Goal: Task Accomplishment & Management: Manage account settings

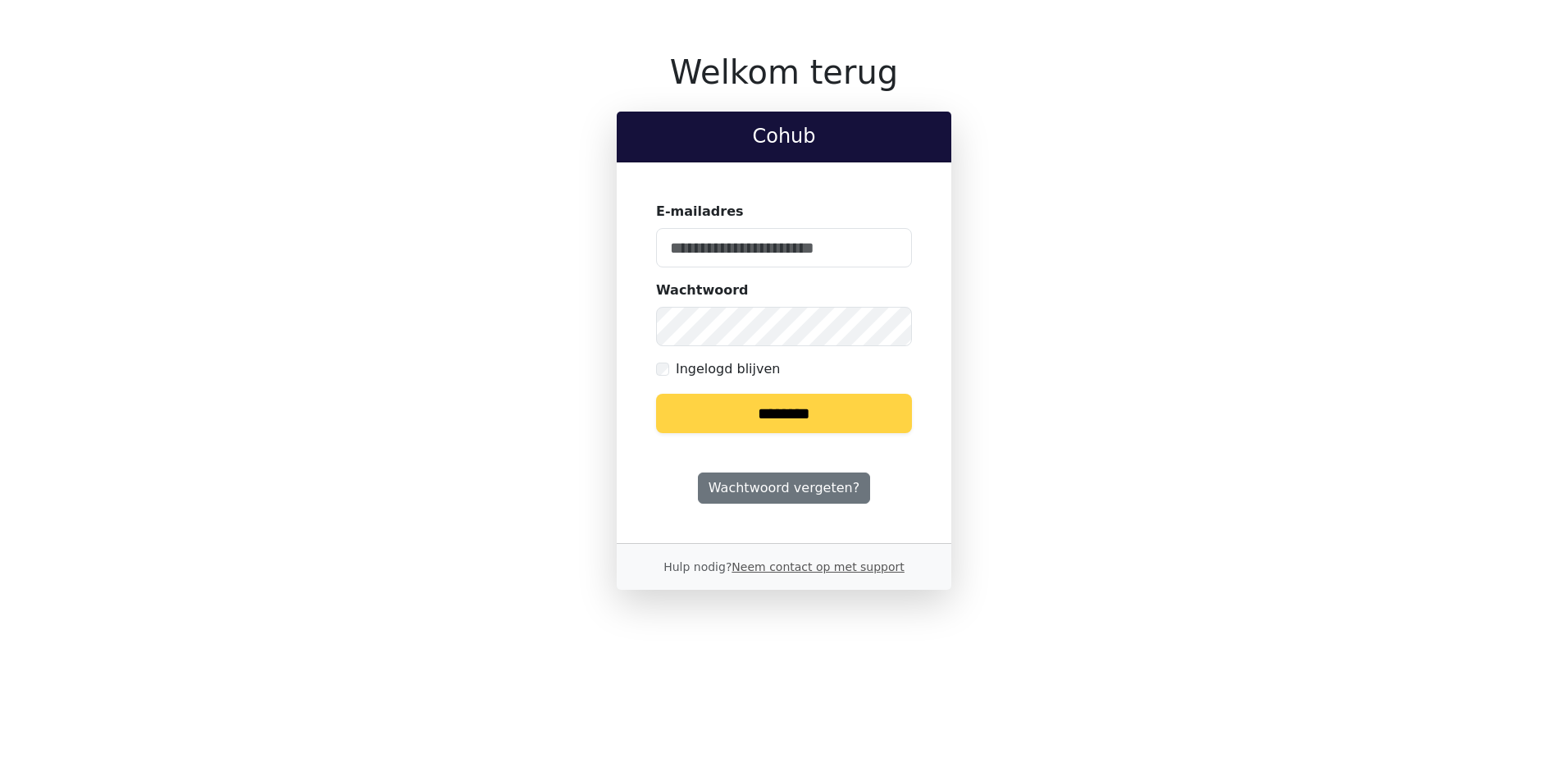
type input "**********"
click at [802, 399] on input "********" at bounding box center [784, 413] width 256 height 40
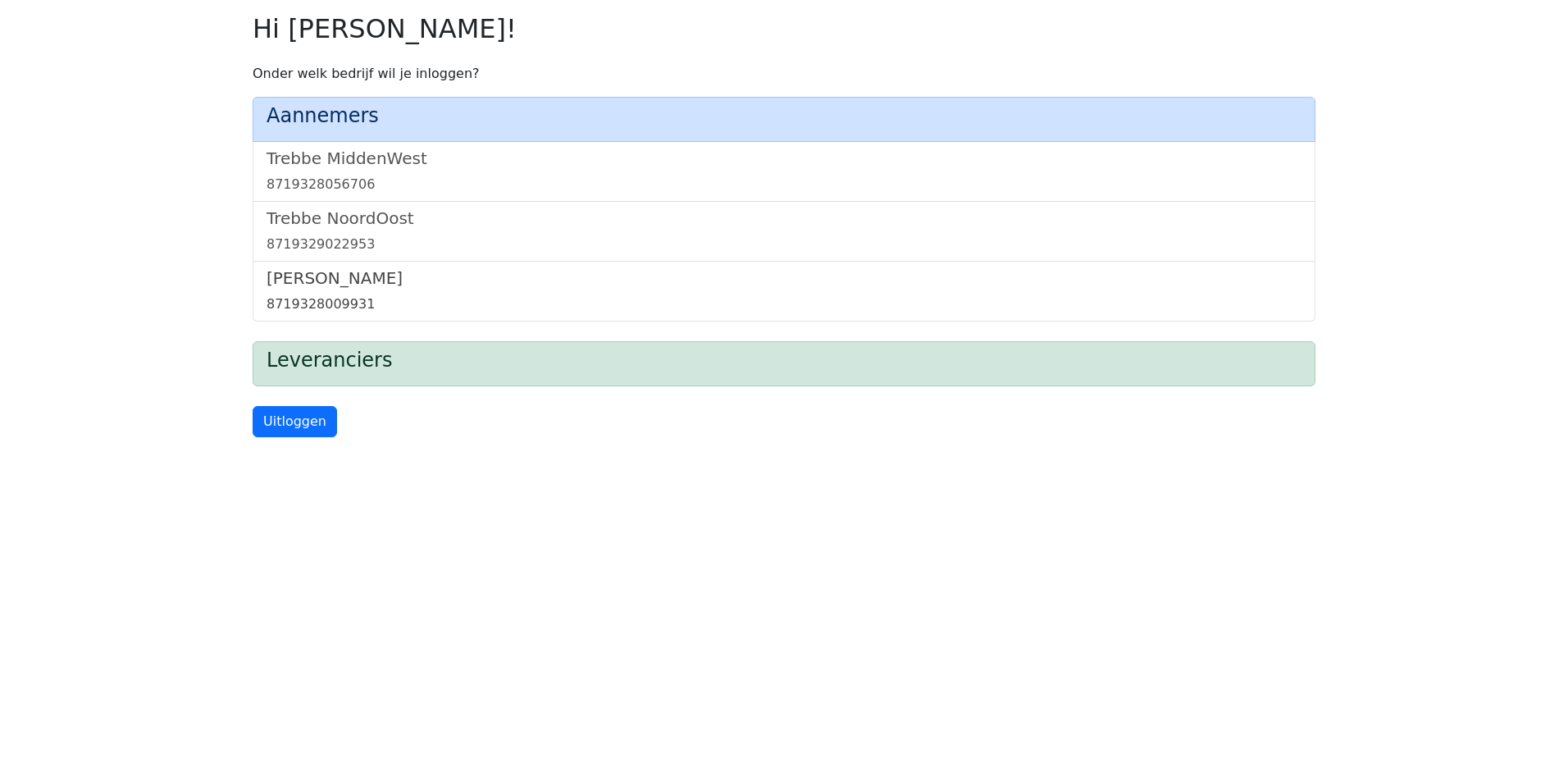
click at [292, 269] on h5 "Trebbe Wonen" at bounding box center [784, 278] width 1035 height 19
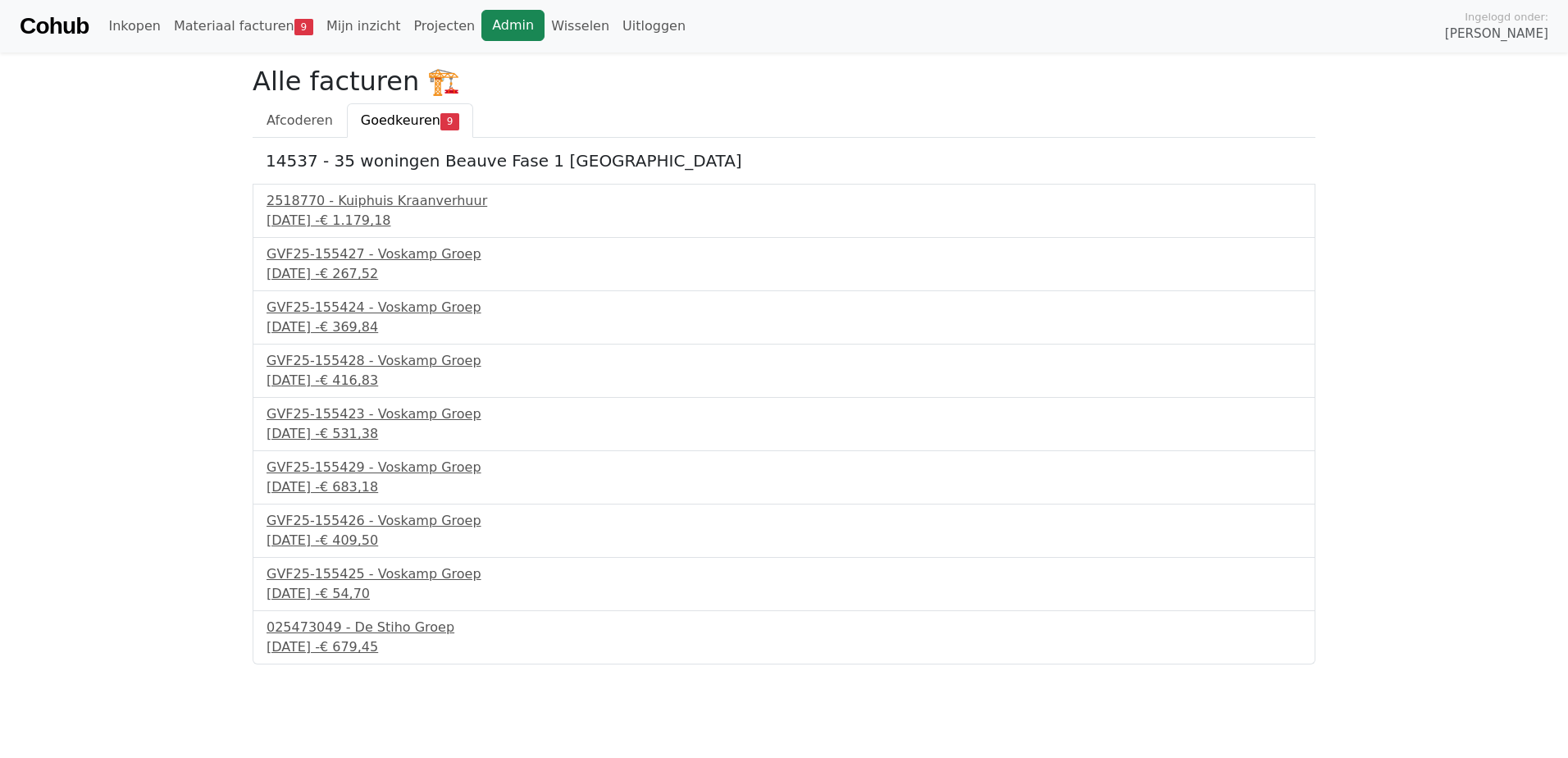
click at [489, 27] on link "Admin" at bounding box center [513, 25] width 63 height 31
click at [545, 18] on link "Wisselen" at bounding box center [580, 26] width 71 height 33
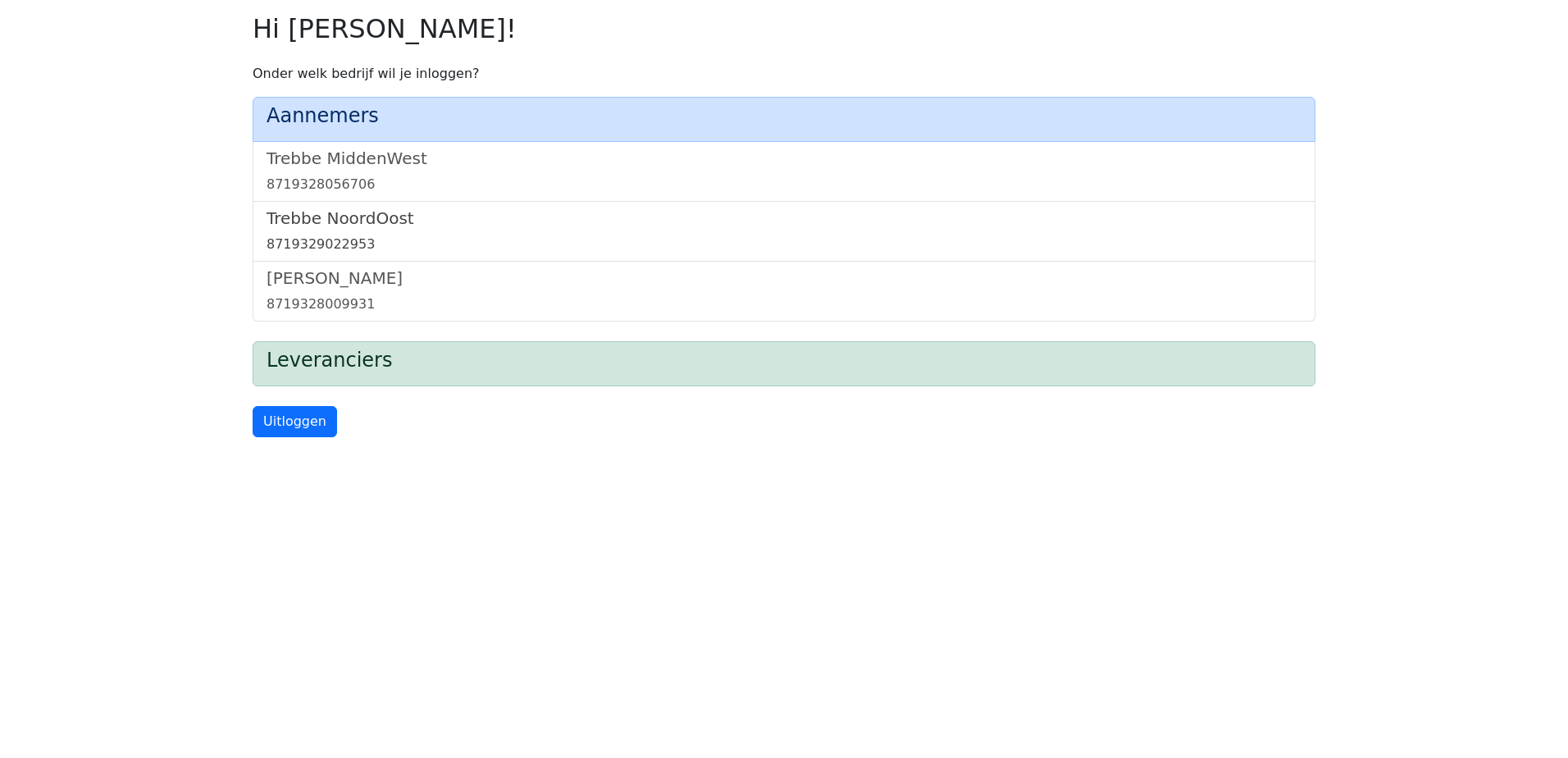
click at [351, 217] on h5 "Trebbe NoordOost" at bounding box center [784, 218] width 1035 height 19
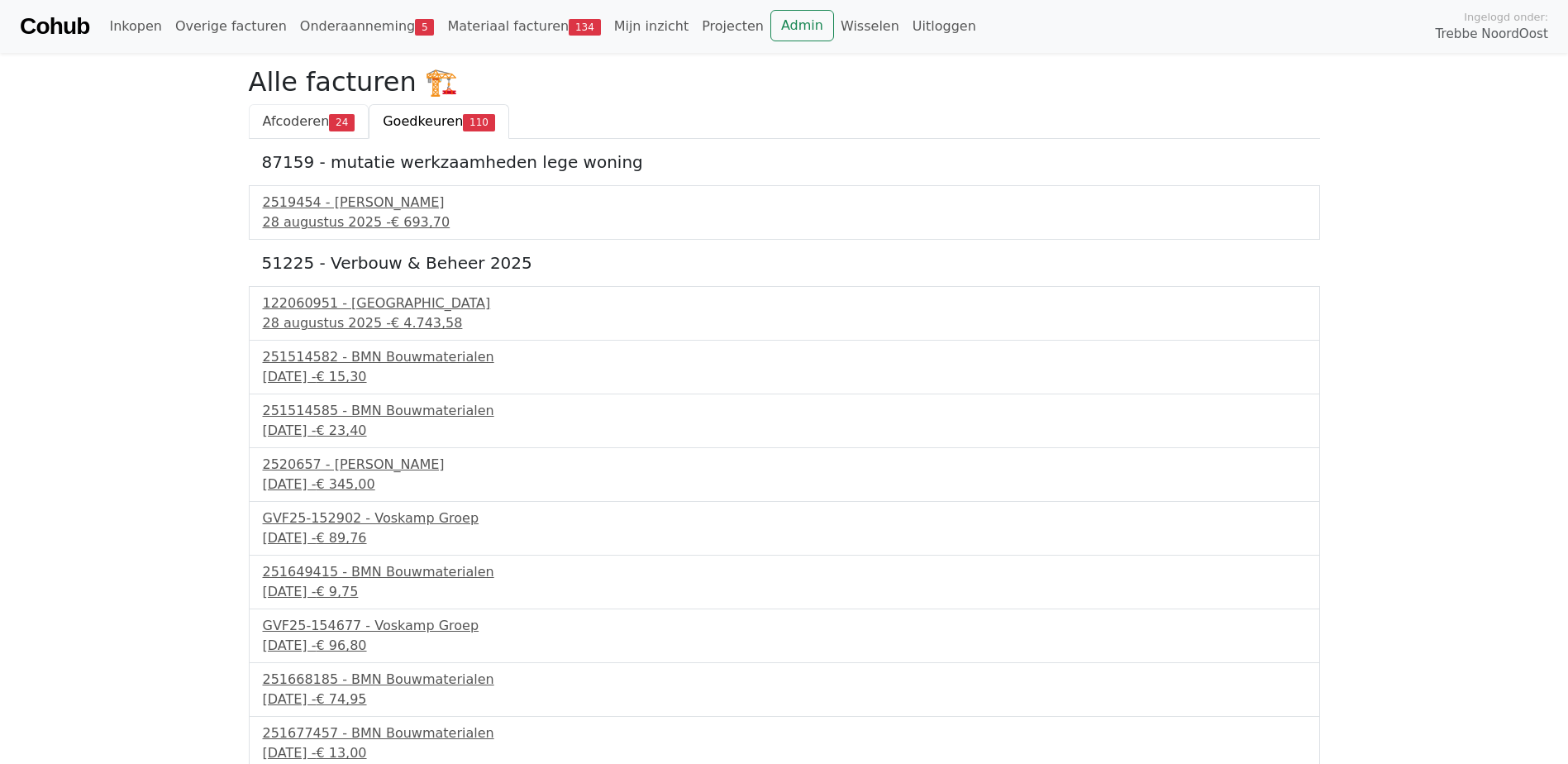
click at [294, 118] on span "Afcoderen" at bounding box center [296, 122] width 67 height 16
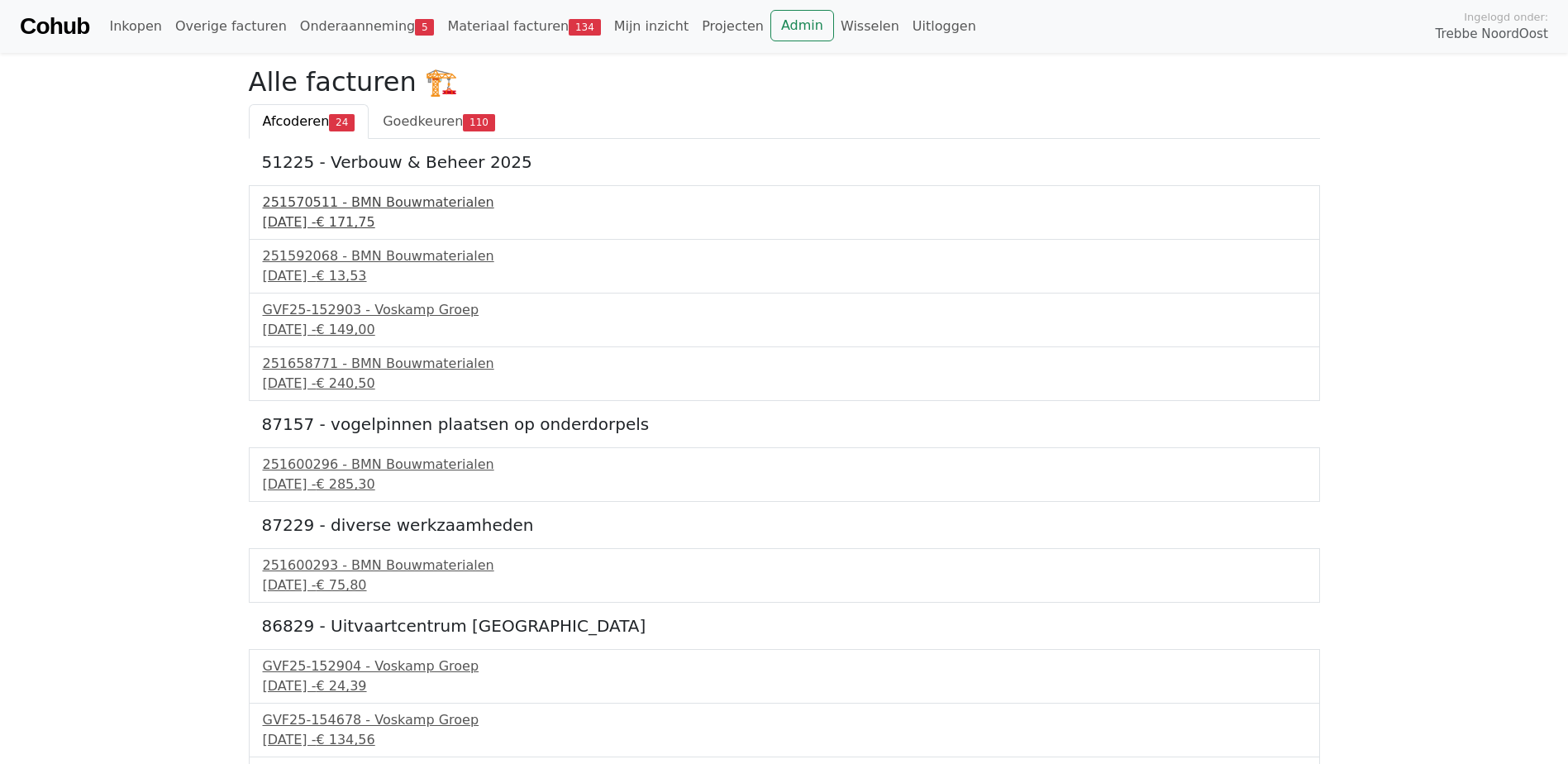
click at [430, 209] on div "251570511 - BMN Bouwmaterialen" at bounding box center [784, 202] width 1043 height 20
click at [433, 267] on div "12 september 2025 - € 13,53" at bounding box center [784, 276] width 1043 height 20
click at [360, 311] on div "GVF25-152903 - Voskamp Groep" at bounding box center [784, 310] width 1043 height 20
click at [411, 373] on div "251658771 - BMN Bouwmaterialen" at bounding box center [784, 364] width 1043 height 20
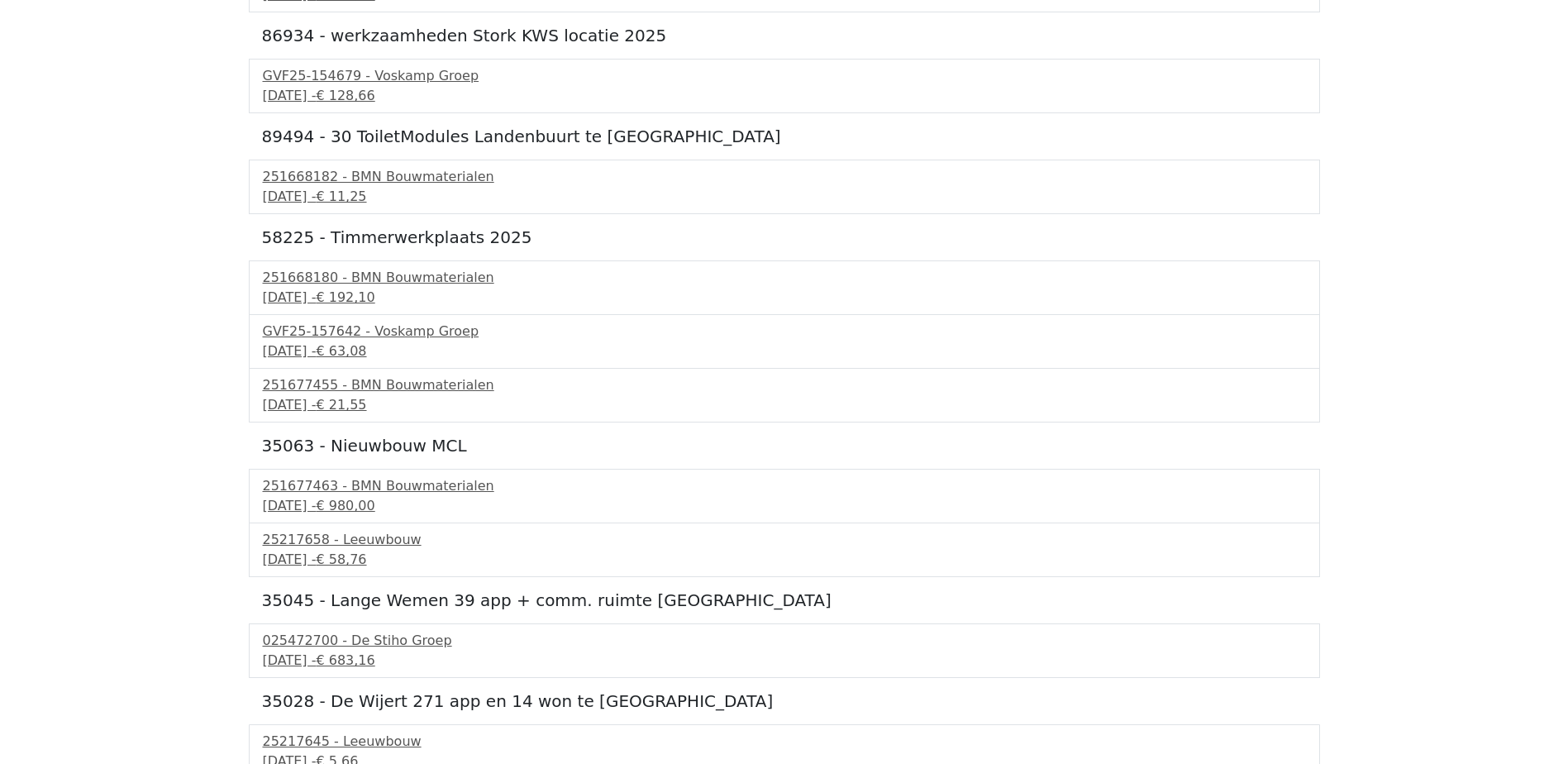
scroll to position [1323, 0]
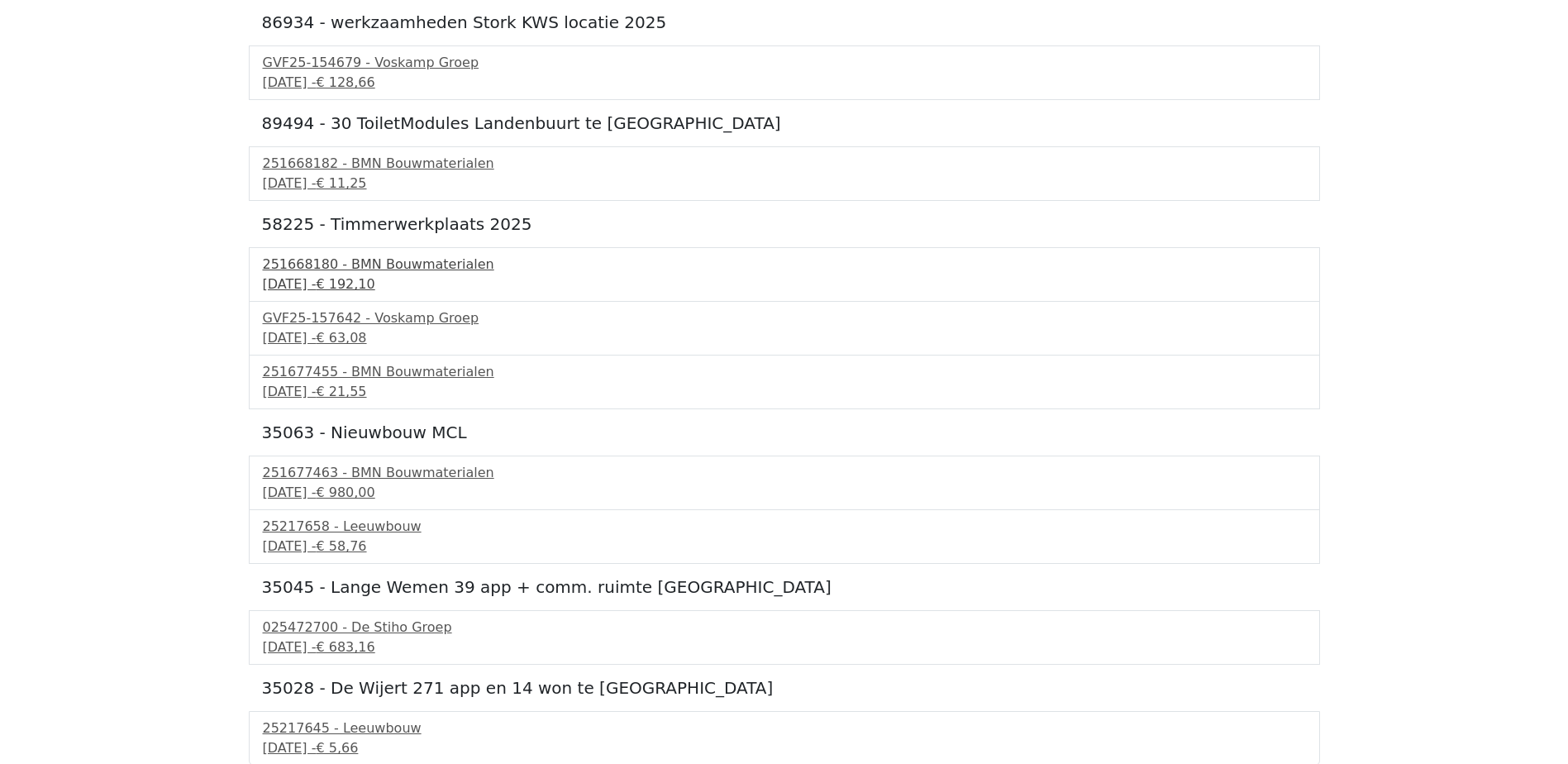
click at [374, 284] on span "€ 192,10" at bounding box center [345, 284] width 59 height 16
click at [366, 331] on span "€ 63,08" at bounding box center [341, 338] width 51 height 16
click at [366, 390] on span "€ 21,55" at bounding box center [341, 392] width 51 height 16
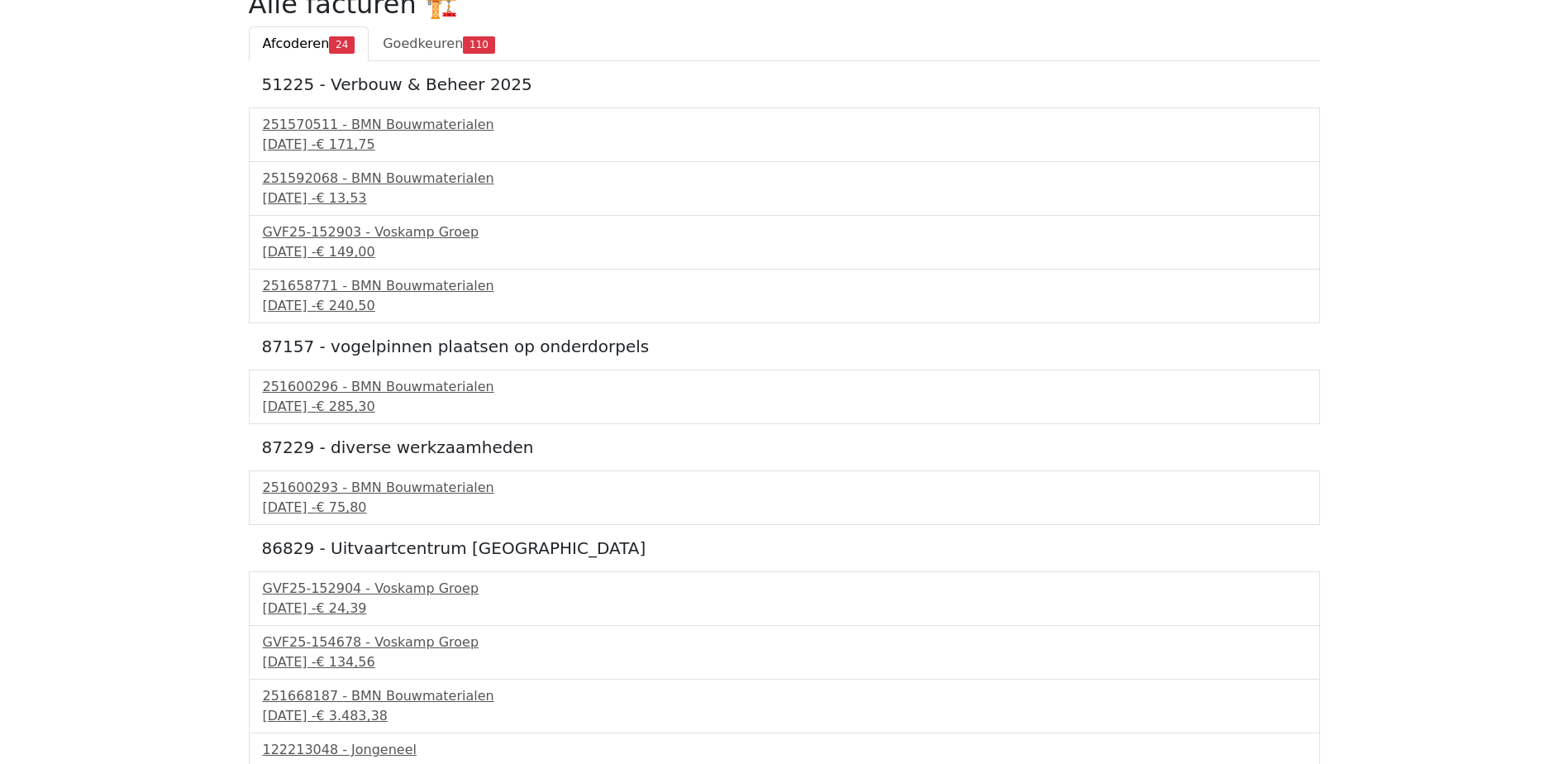
scroll to position [0, 0]
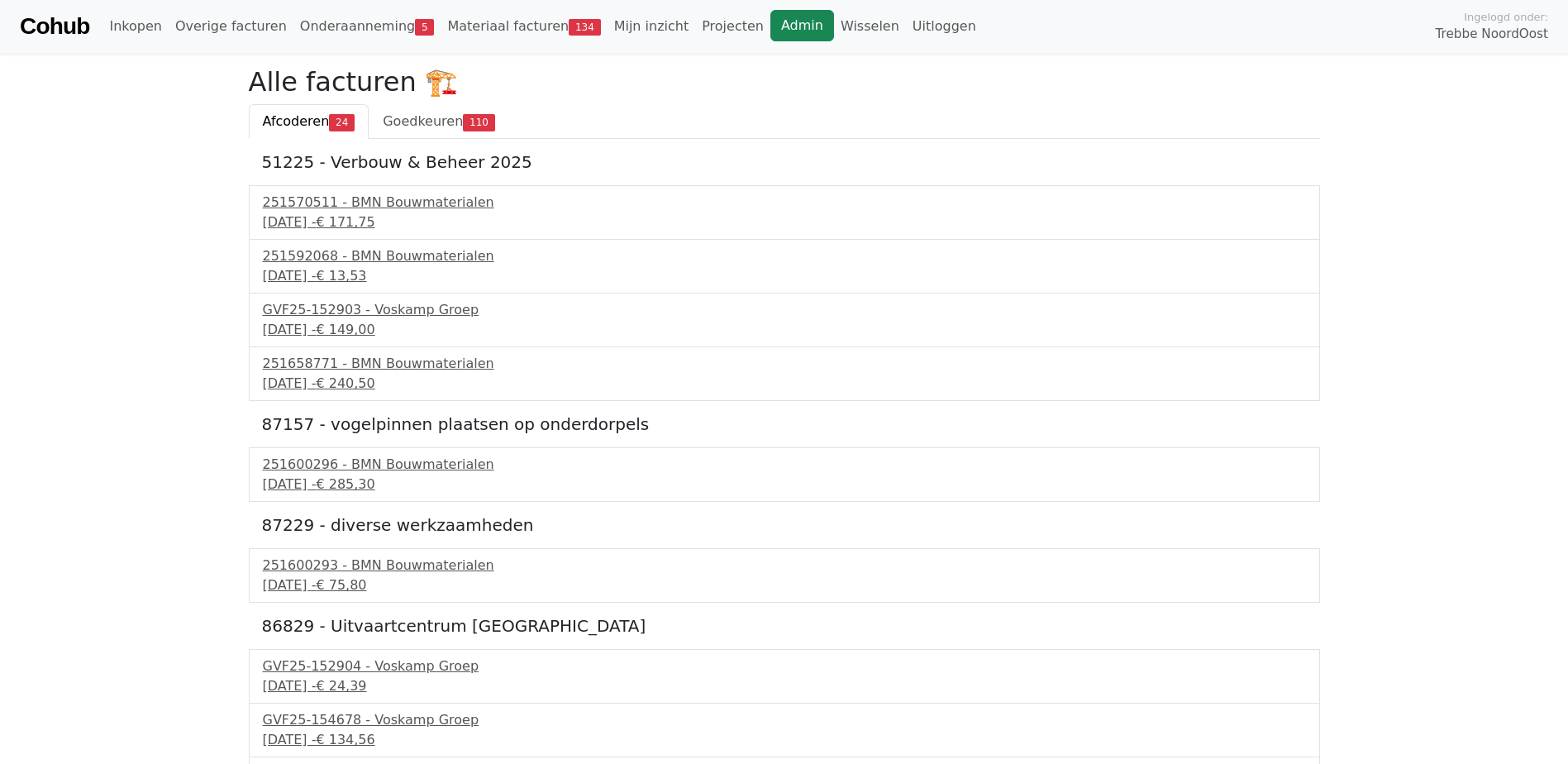
click at [771, 30] on link "Admin" at bounding box center [803, 25] width 64 height 31
click at [447, 114] on span "Goedkeuren" at bounding box center [423, 122] width 80 height 16
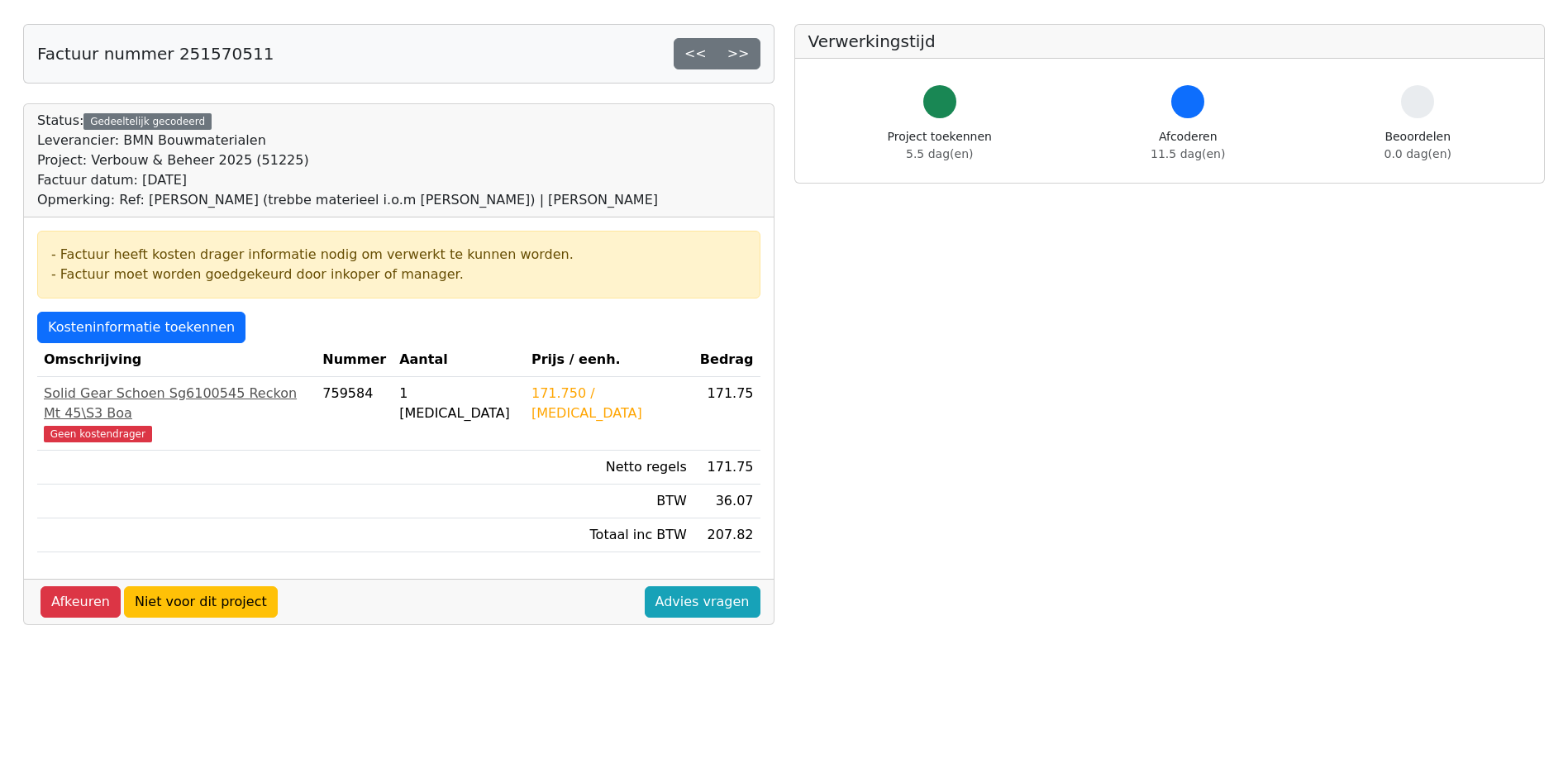
scroll to position [248, 0]
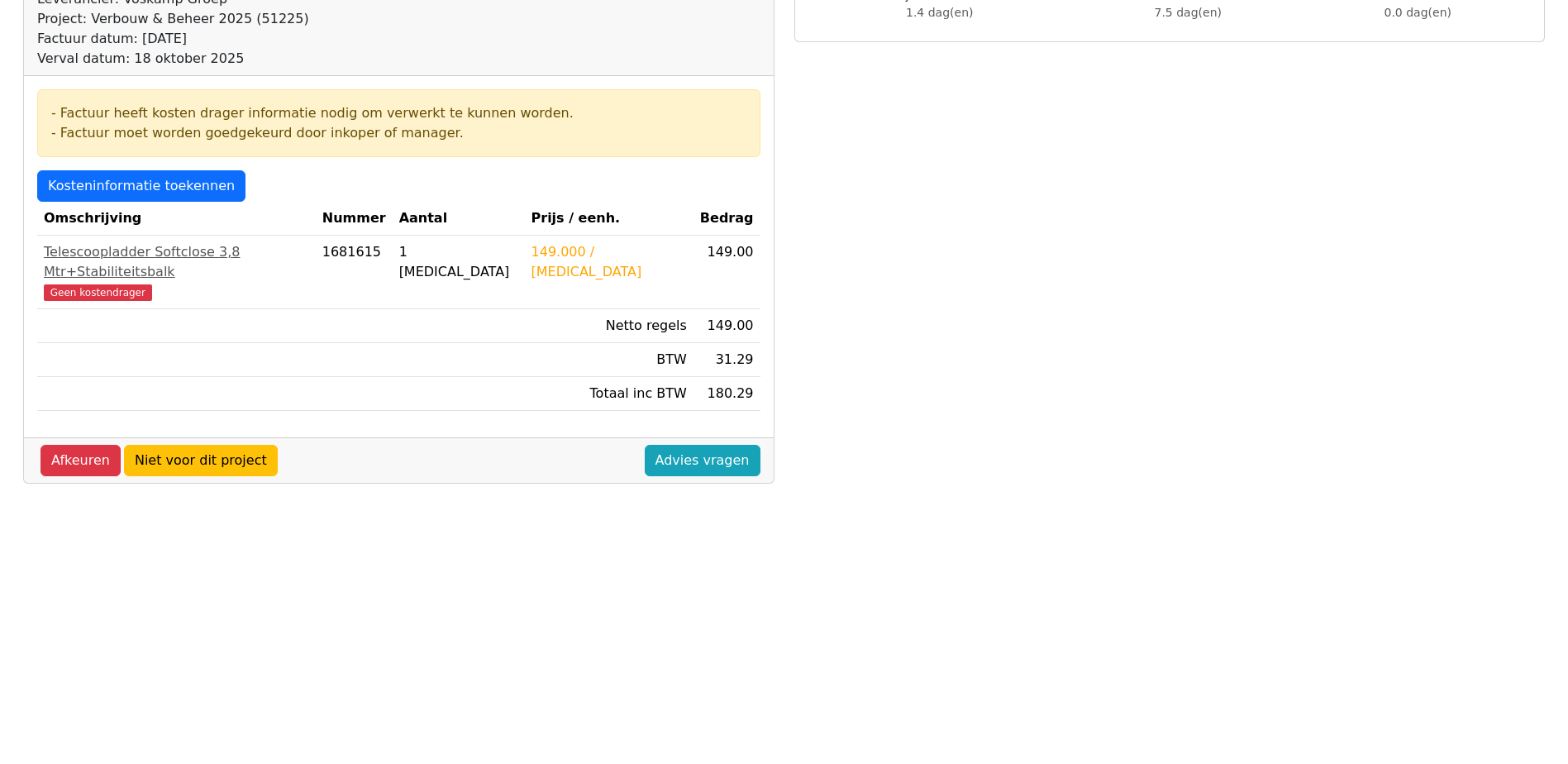
scroll to position [248, 0]
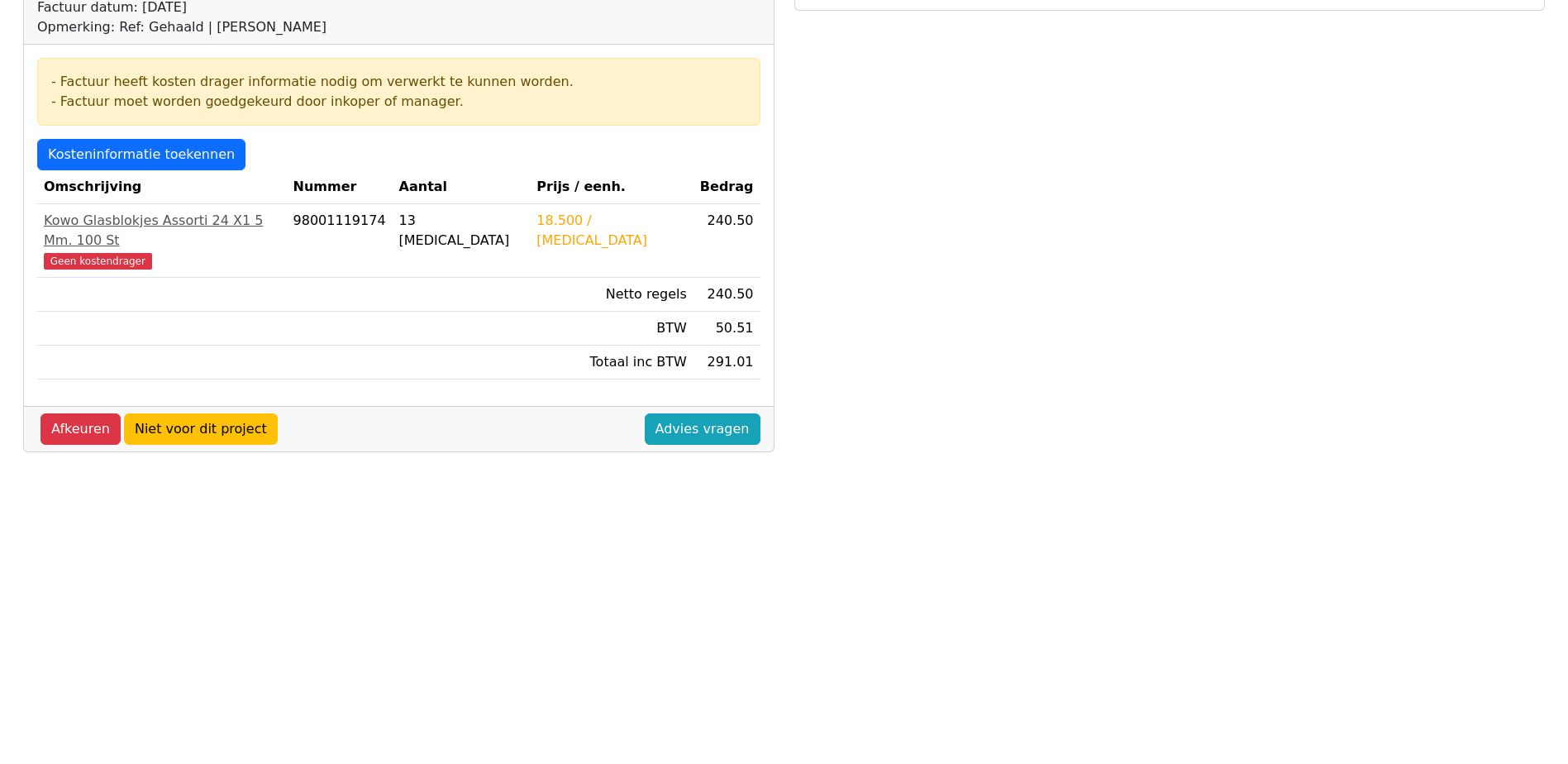
scroll to position [248, 0]
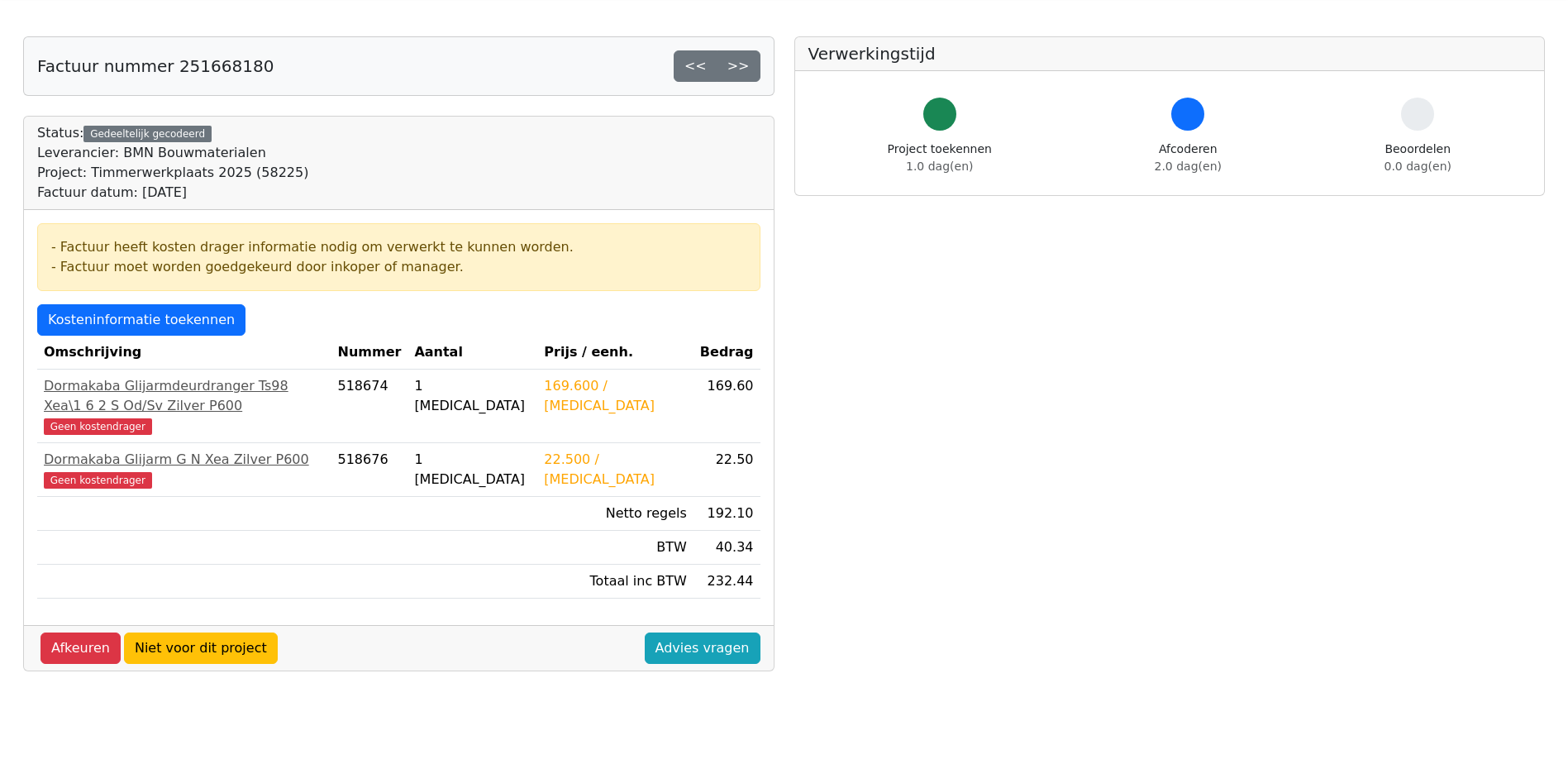
scroll to position [165, 0]
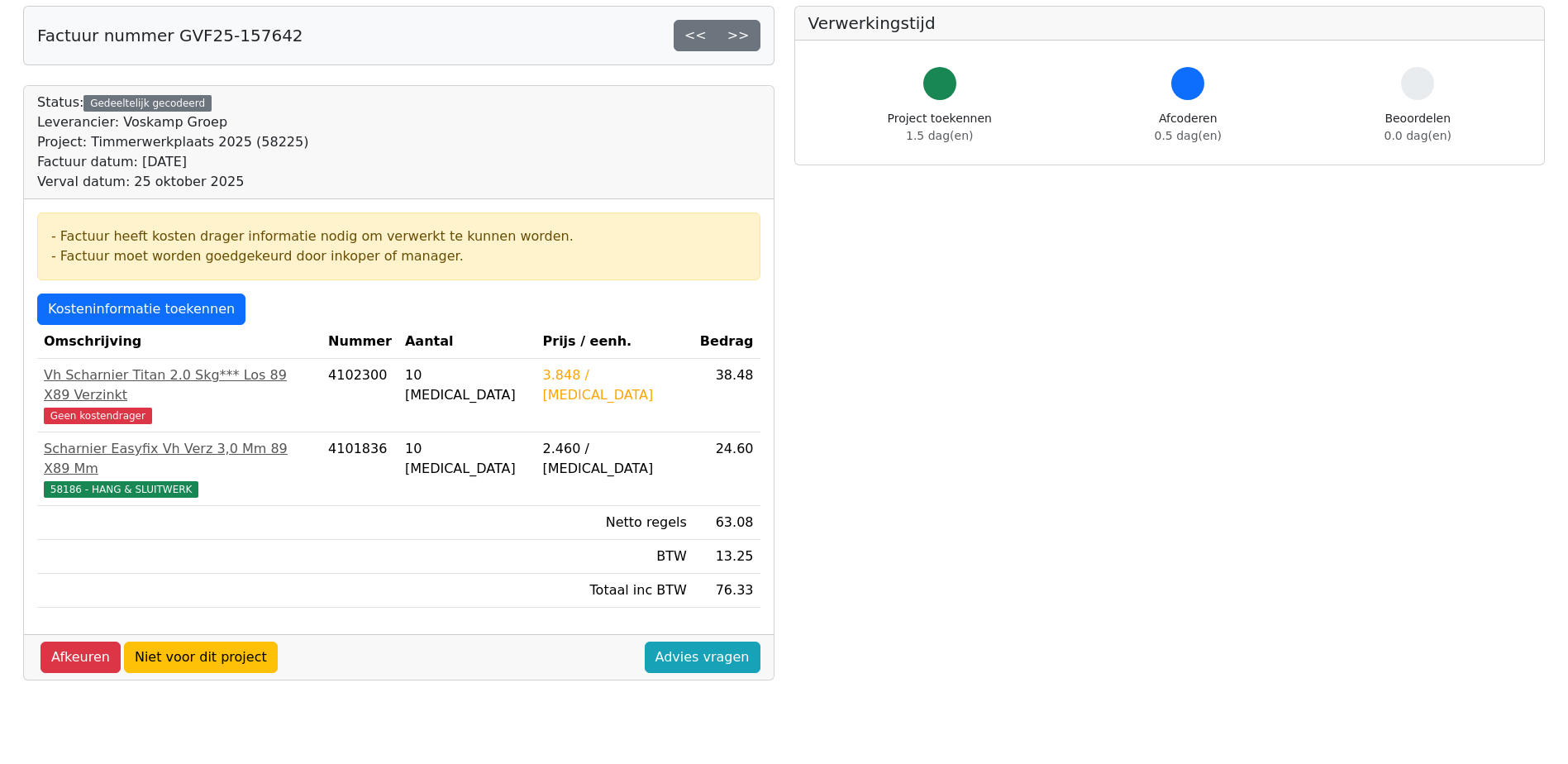
scroll to position [165, 0]
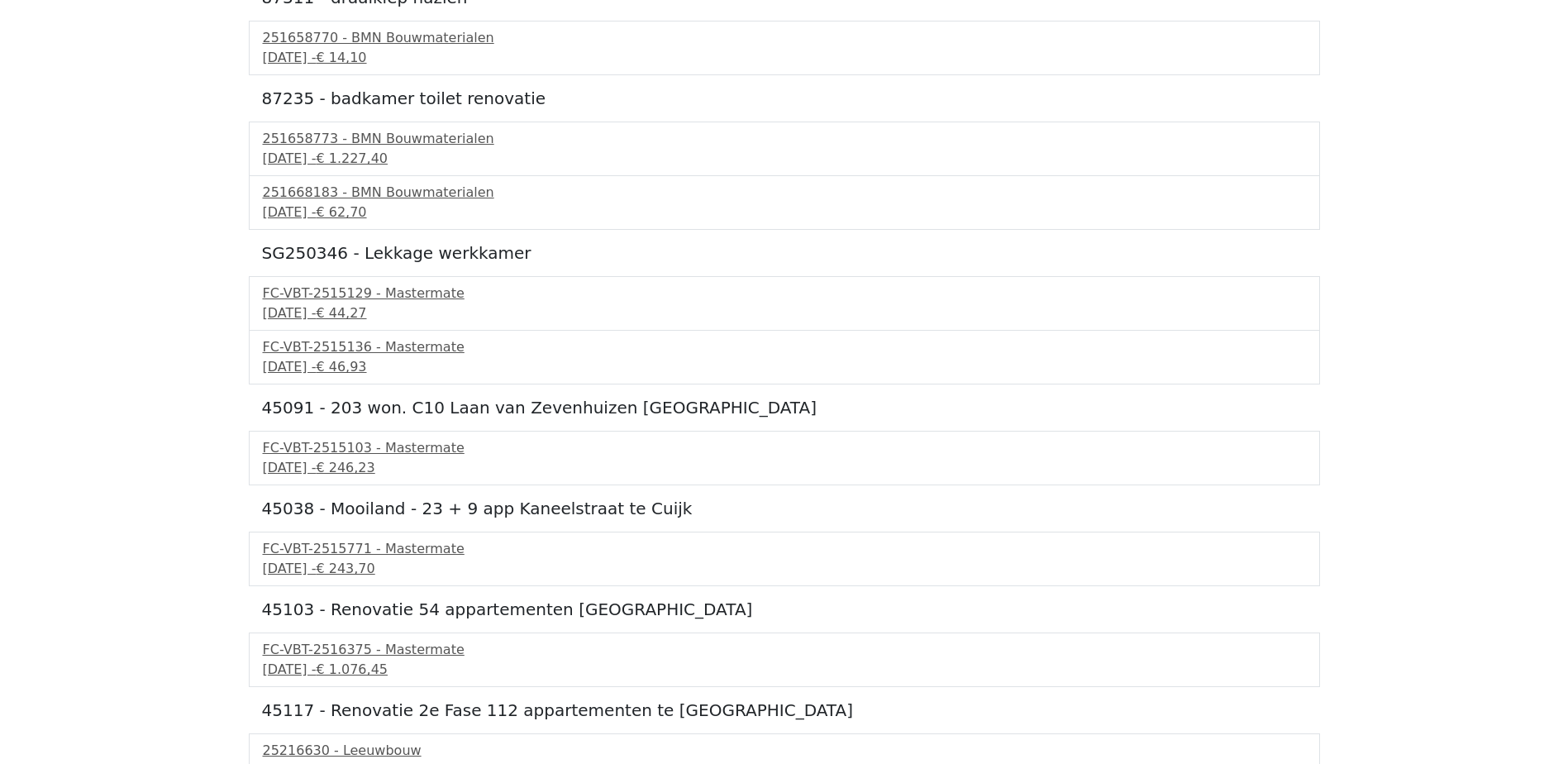
scroll to position [3225, 0]
click at [419, 299] on div "FC-VBT-2515129 - Mastermate" at bounding box center [784, 292] width 1043 height 20
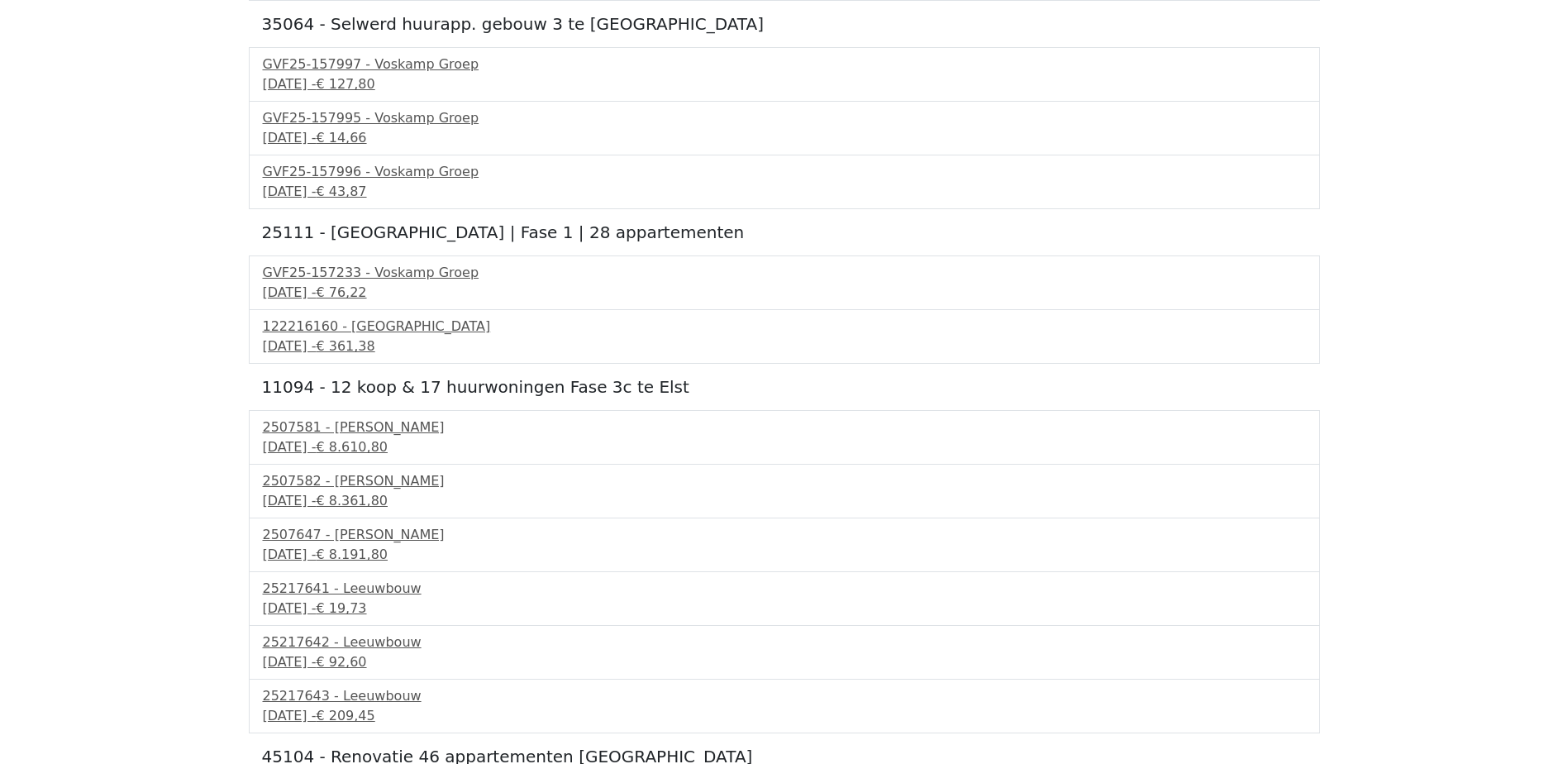
scroll to position [4632, 0]
click at [366, 285] on span "€ 76,22" at bounding box center [341, 291] width 51 height 16
click at [400, 334] on div "122216160 - PontMeyer" at bounding box center [784, 325] width 1043 height 20
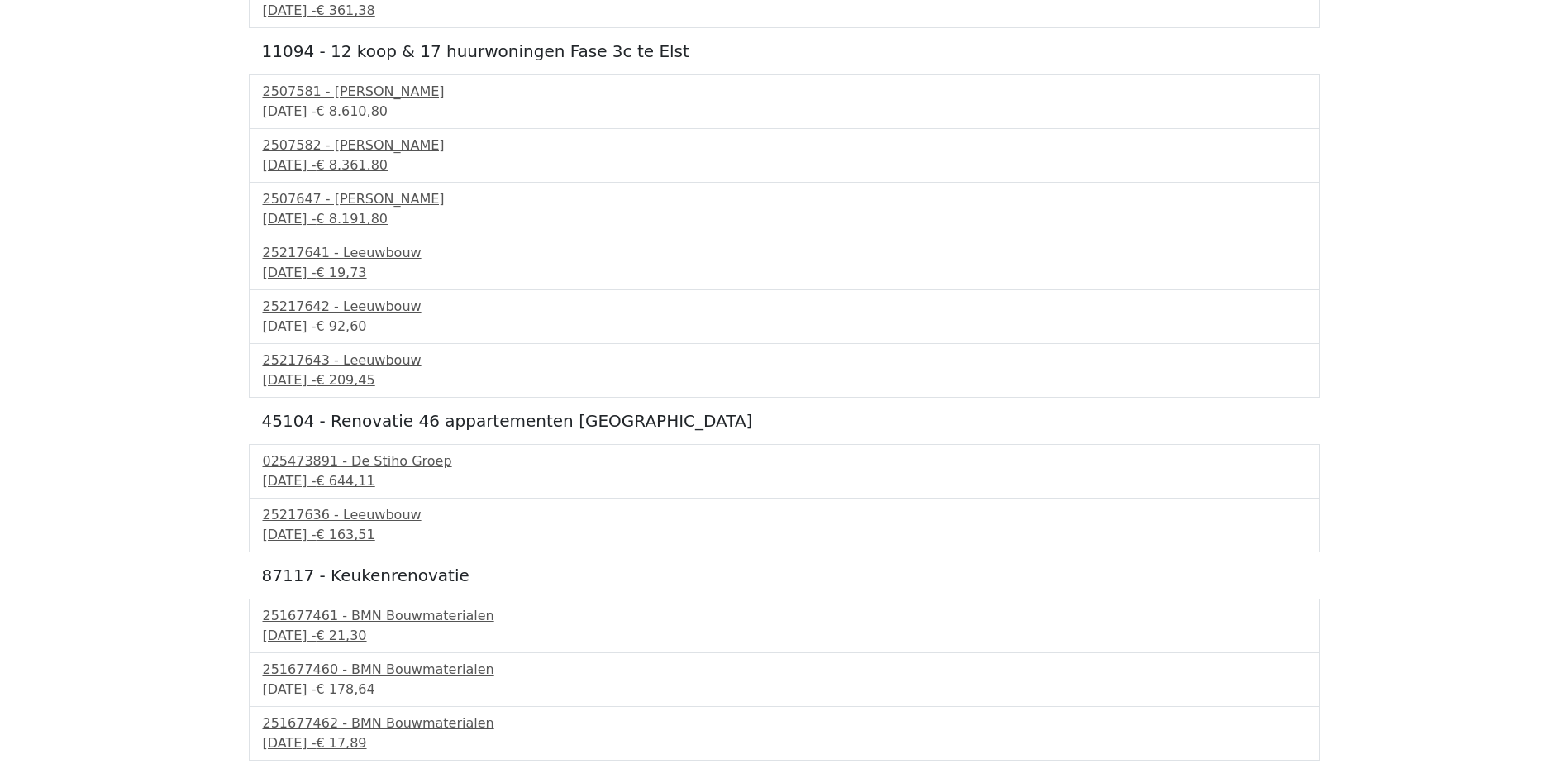
scroll to position [5128, 0]
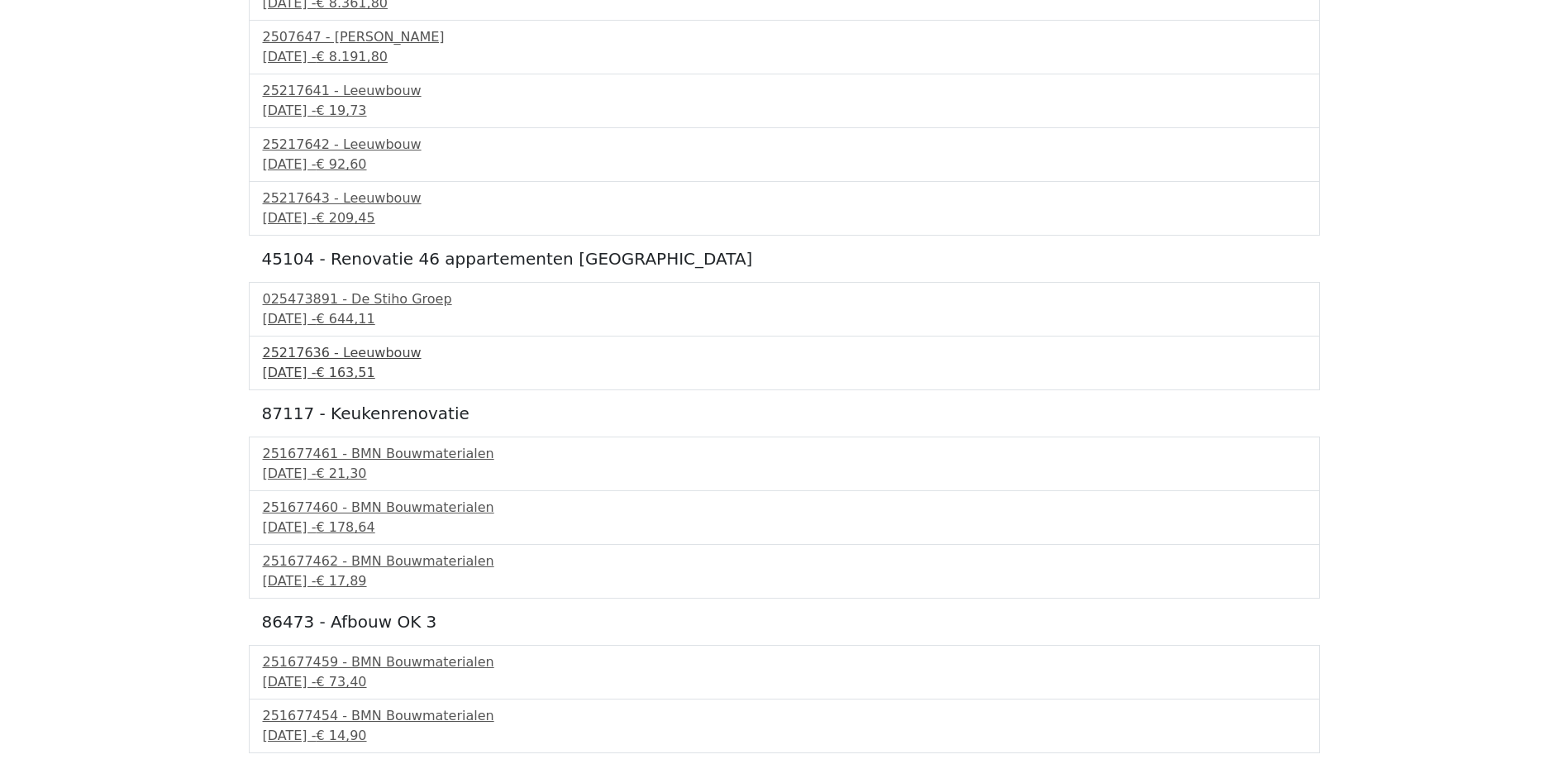
click at [374, 366] on span "€ 163,51" at bounding box center [345, 373] width 59 height 16
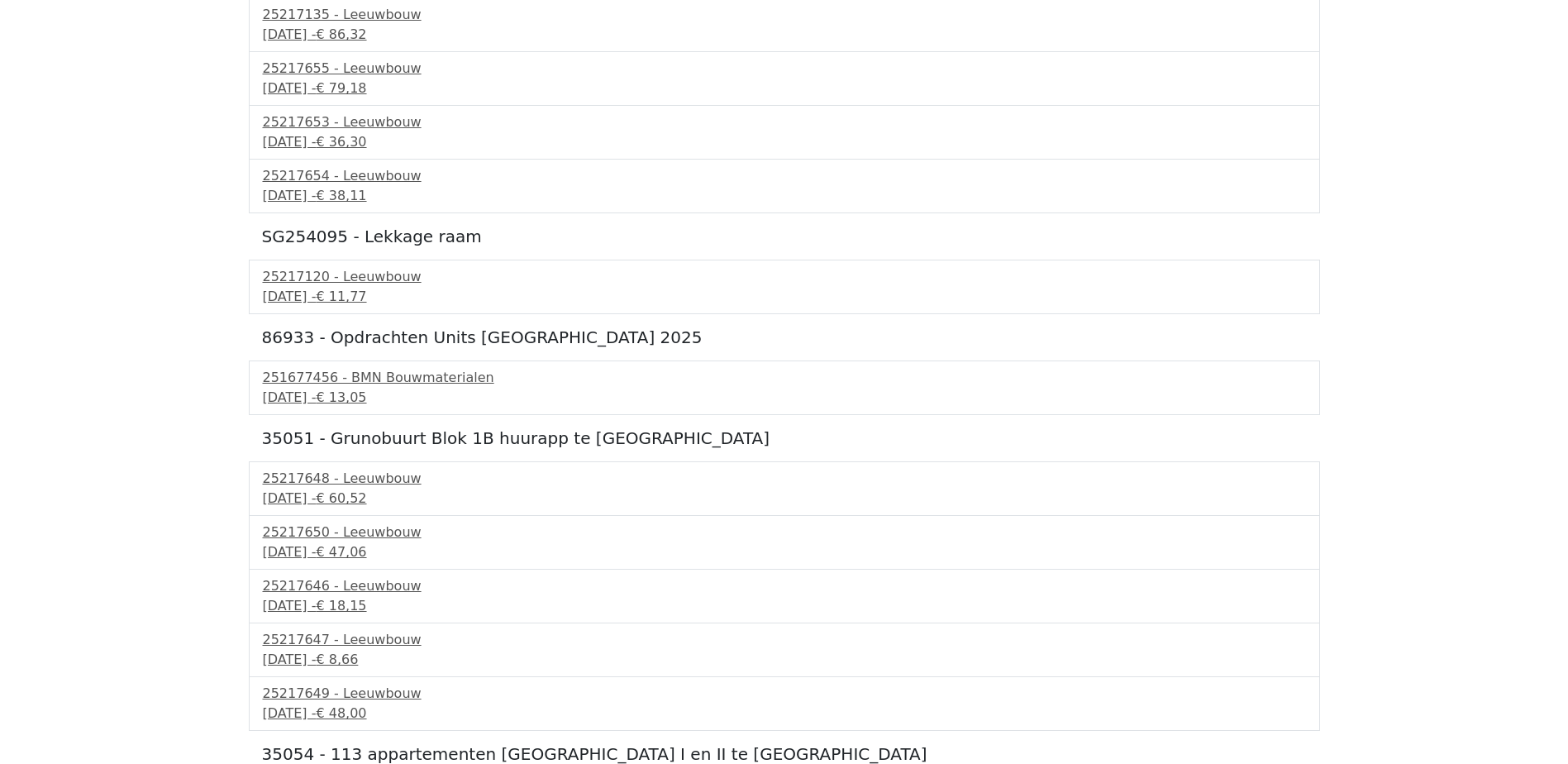
scroll to position [6368, 0]
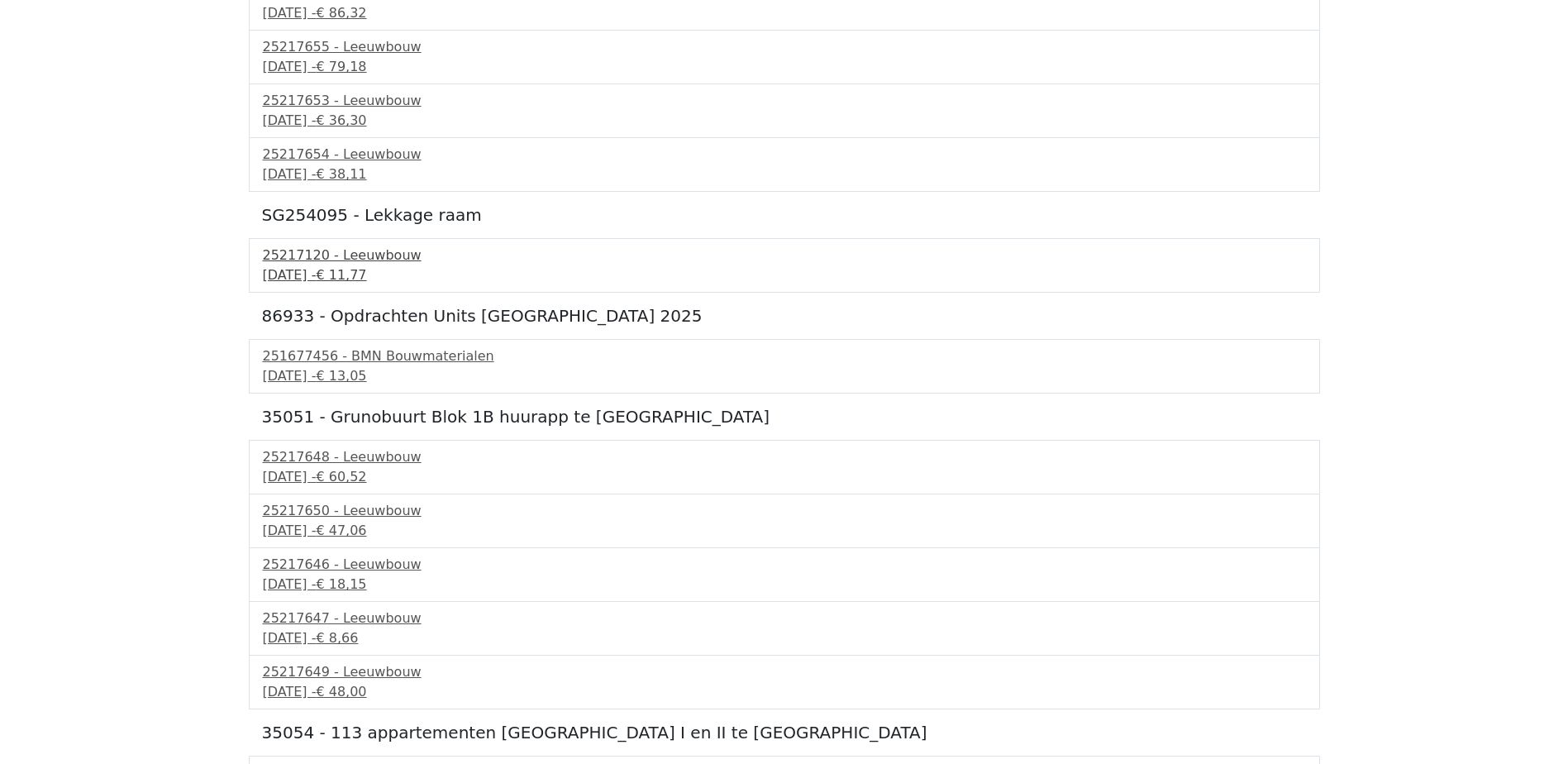
click at [341, 261] on div "25217120 - Leeuwbouw" at bounding box center [784, 256] width 1043 height 20
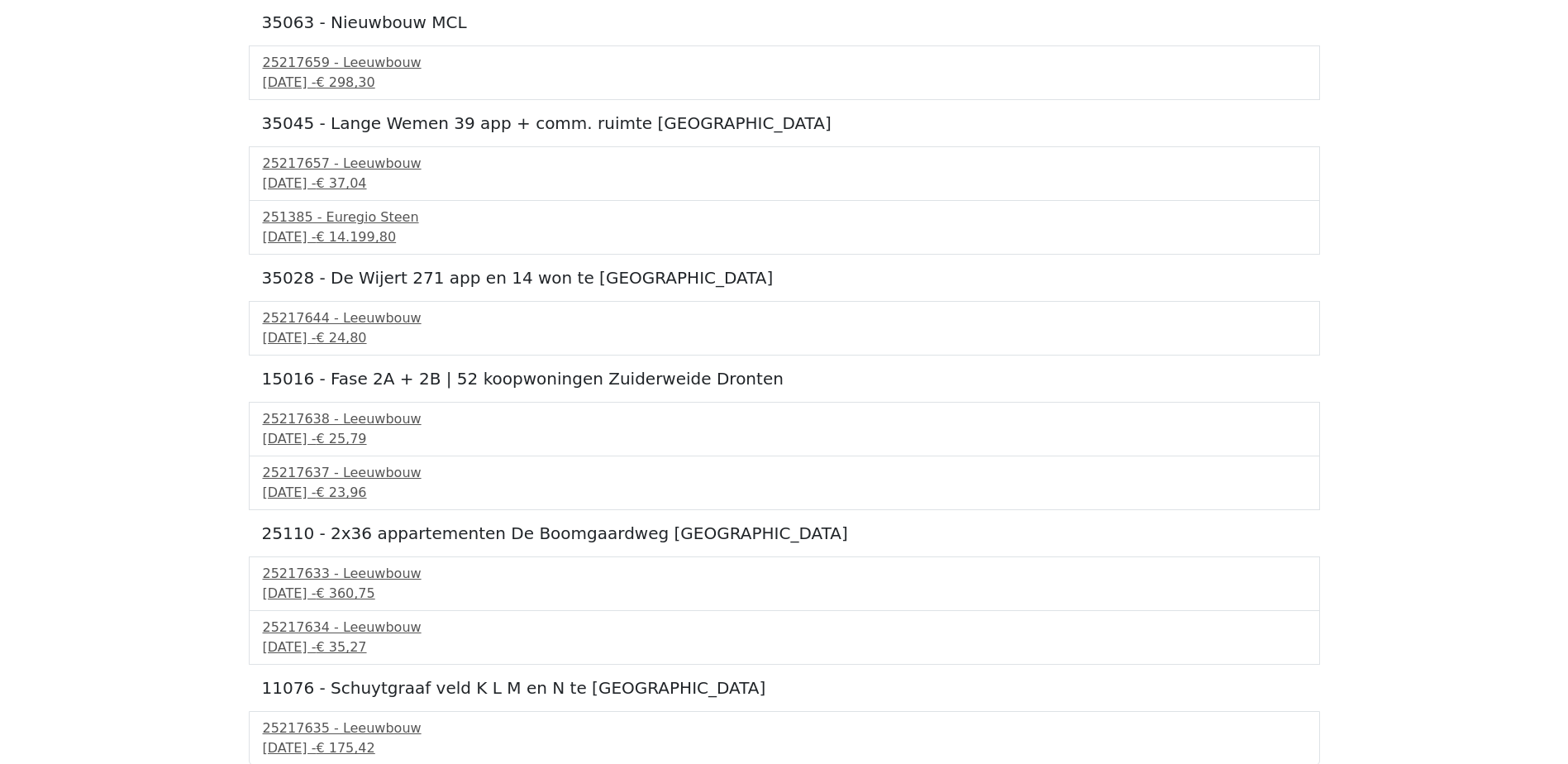
scroll to position [7599, 0]
click at [388, 423] on div "25217638 - Leeuwbouw" at bounding box center [784, 418] width 1043 height 20
click at [347, 482] on div "26 september 2025 - € 23,96" at bounding box center [784, 492] width 1043 height 20
click at [374, 585] on span "€ 360,75" at bounding box center [345, 592] width 59 height 16
click at [366, 489] on span "€ 23,96" at bounding box center [341, 491] width 51 height 16
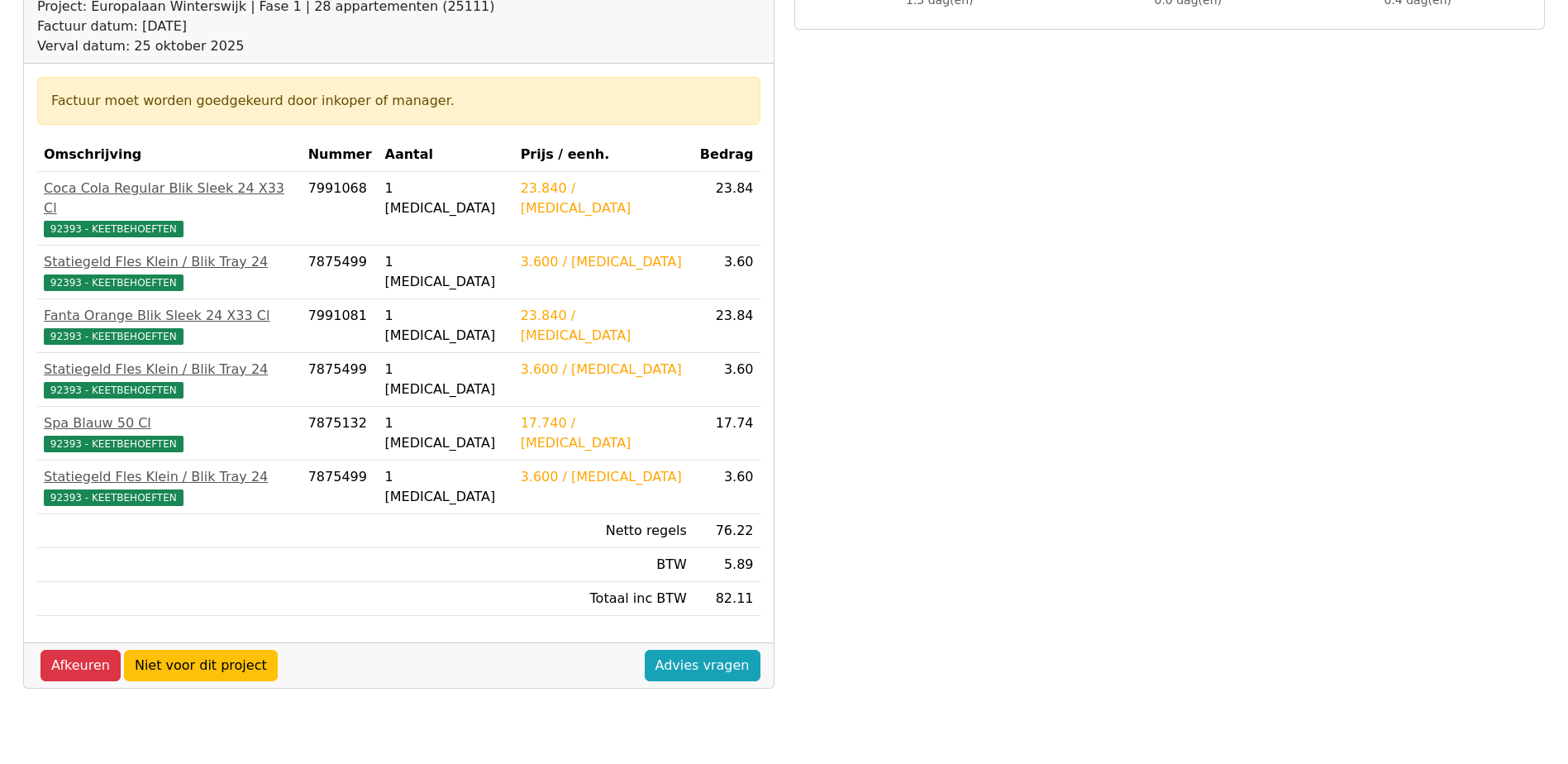
scroll to position [248, 0]
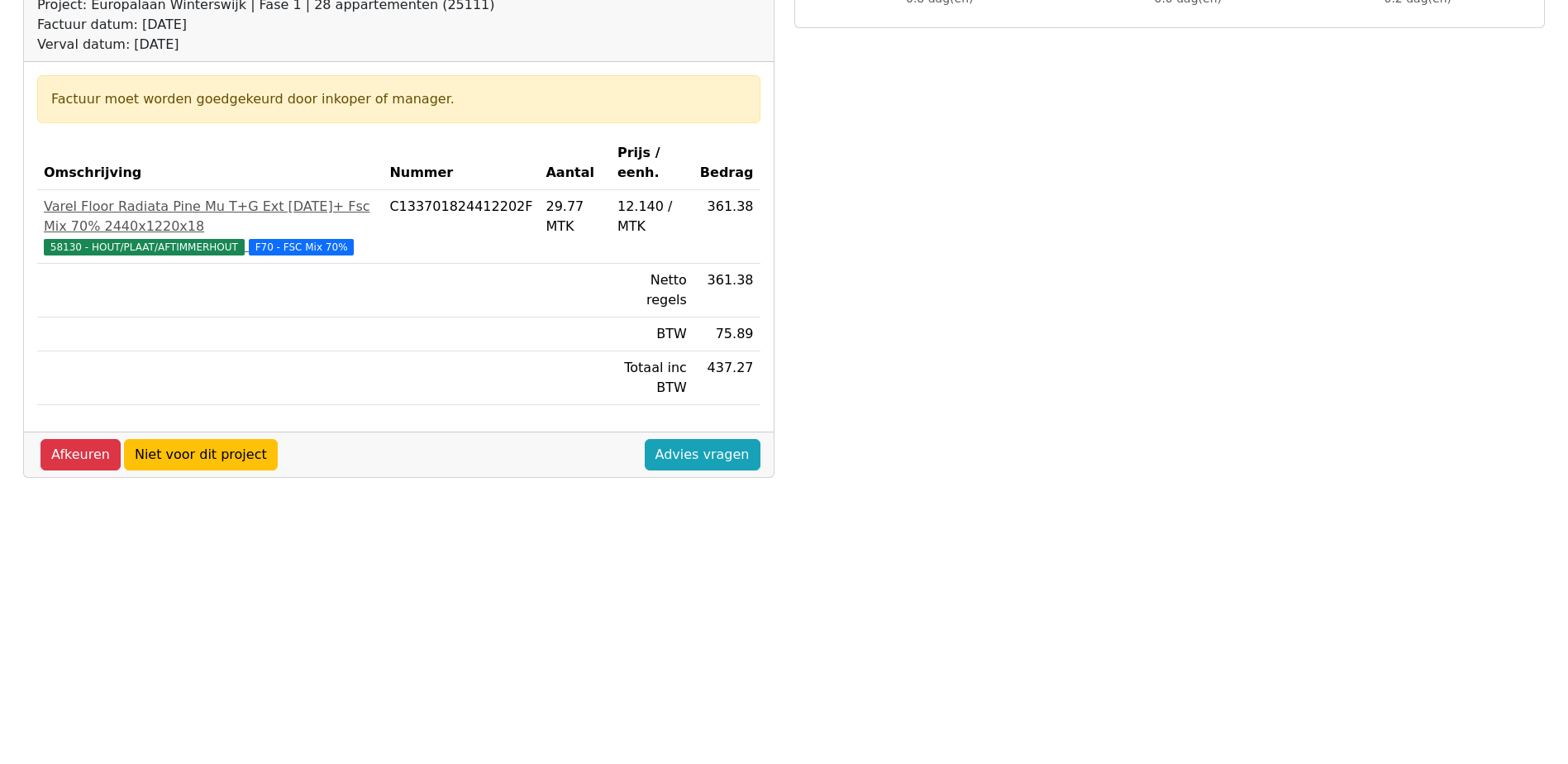
scroll to position [248, 0]
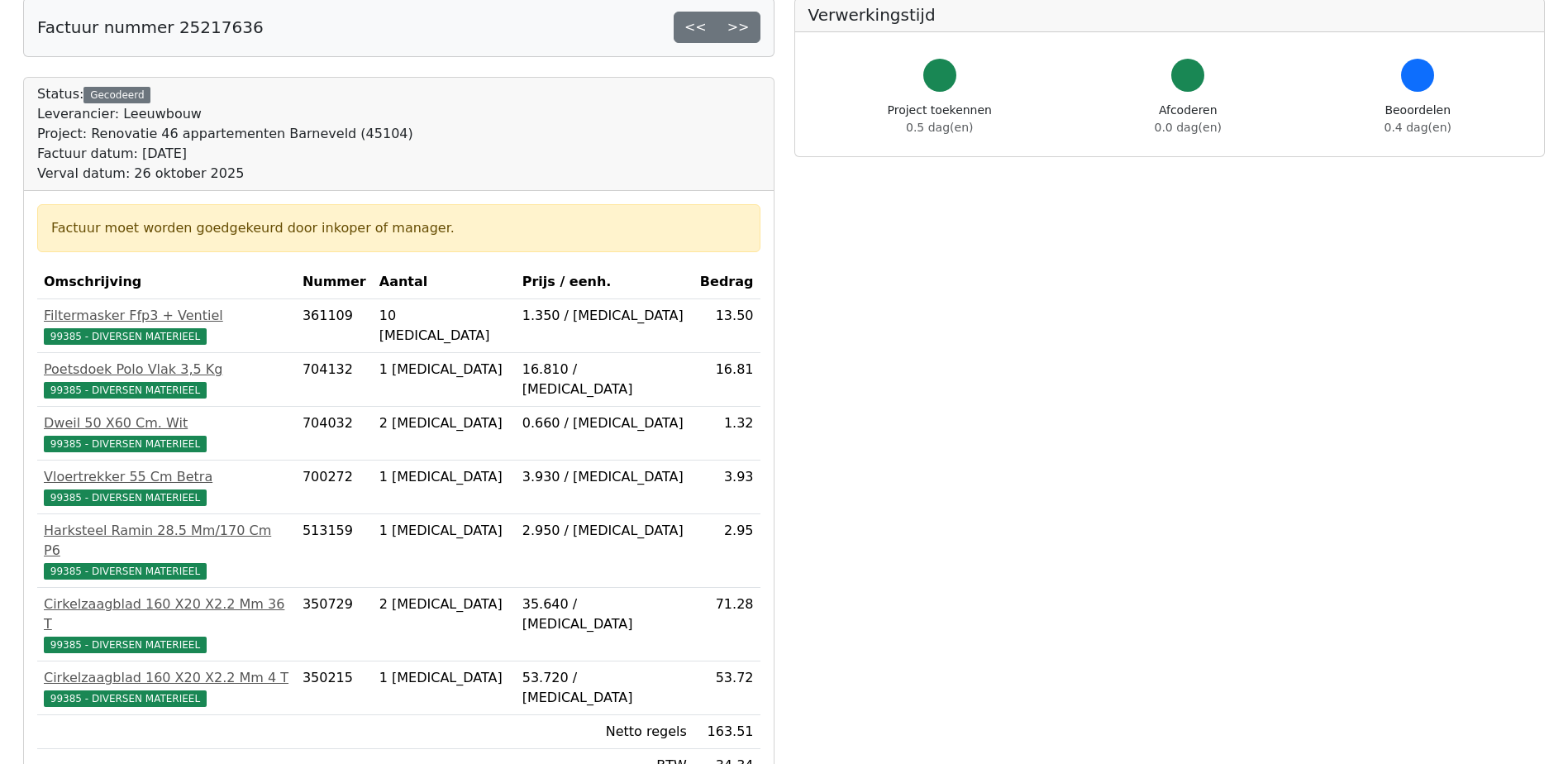
scroll to position [248, 0]
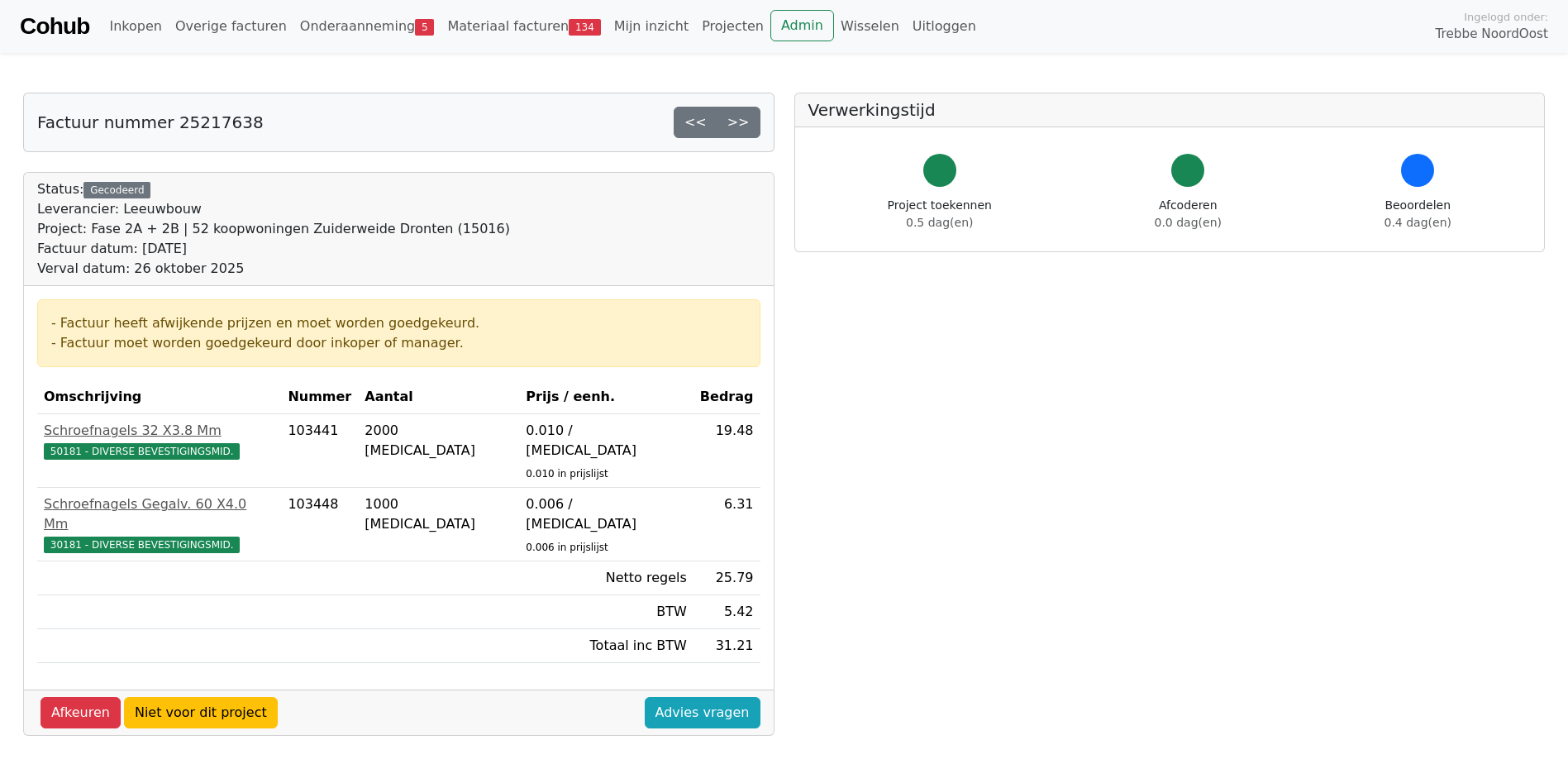
scroll to position [83, 0]
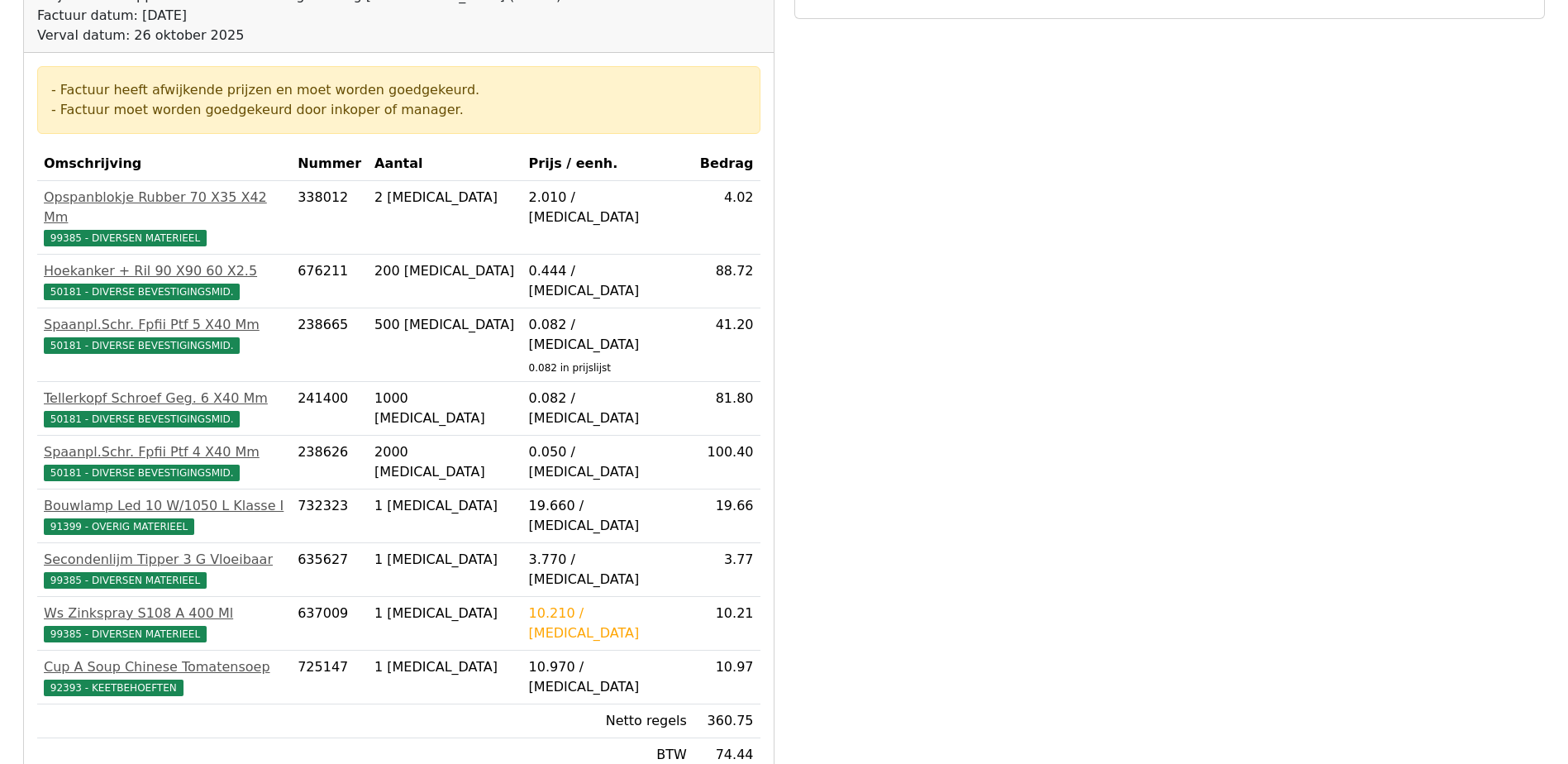
scroll to position [248, 0]
